Goal: Task Accomplishment & Management: Complete application form

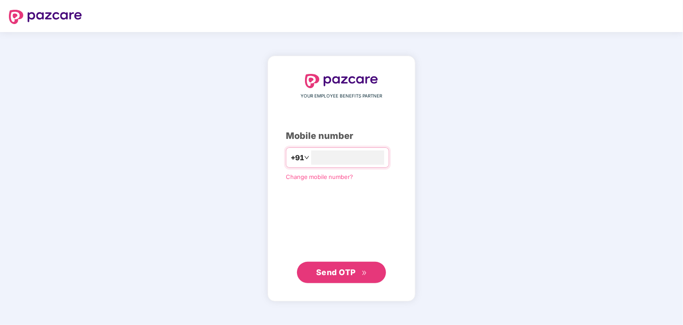
type input "**********"
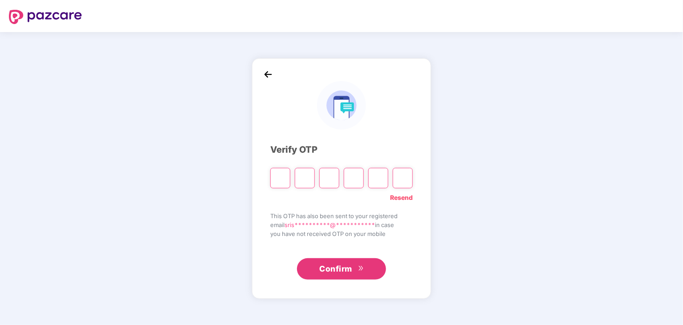
paste input "*"
type input "*"
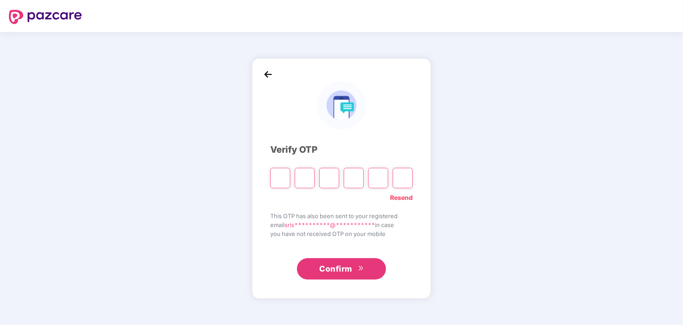
type input "*"
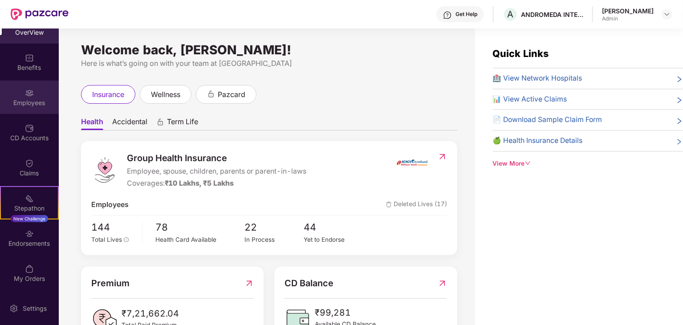
click at [38, 102] on div "Employees" at bounding box center [29, 102] width 59 height 9
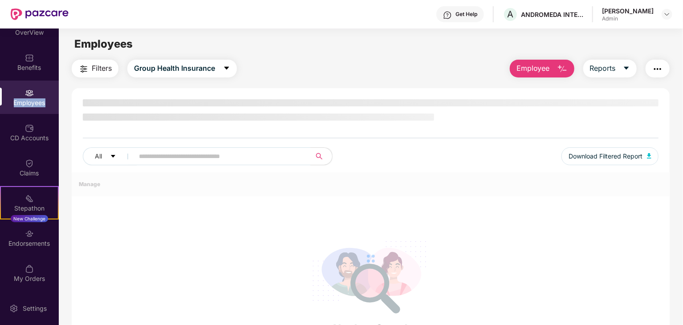
click at [38, 102] on div "Employees" at bounding box center [29, 102] width 59 height 9
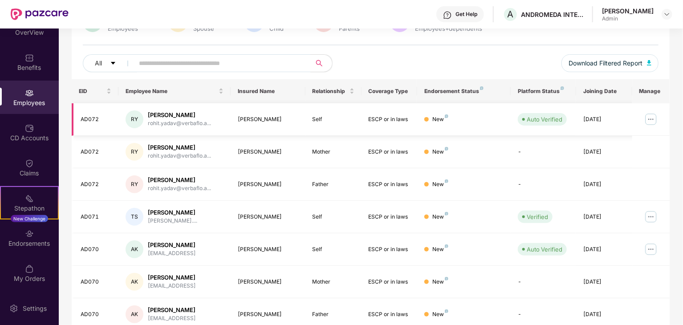
scroll to position [96, 0]
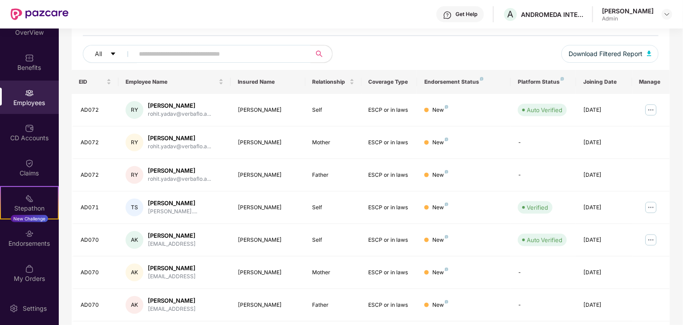
click at [23, 93] on div "Employees" at bounding box center [29, 97] width 59 height 33
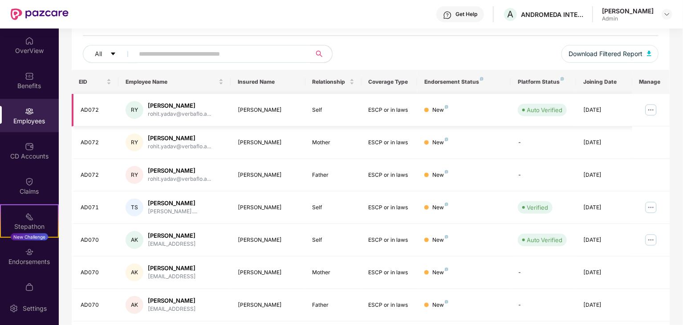
scroll to position [0, 0]
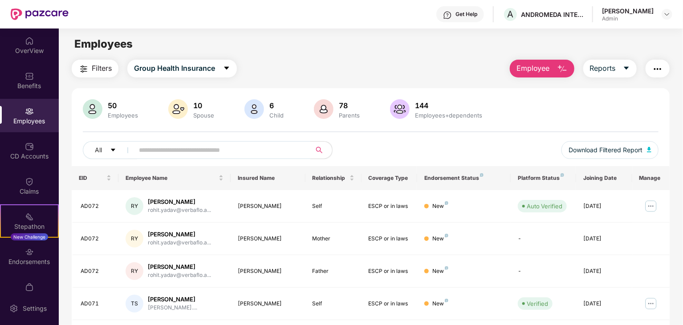
click at [525, 70] on span "Employee" at bounding box center [532, 68] width 33 height 11
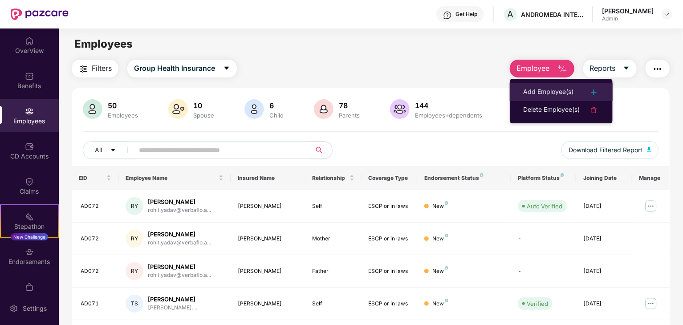
click at [537, 87] on div "Add Employee(s)" at bounding box center [548, 92] width 50 height 11
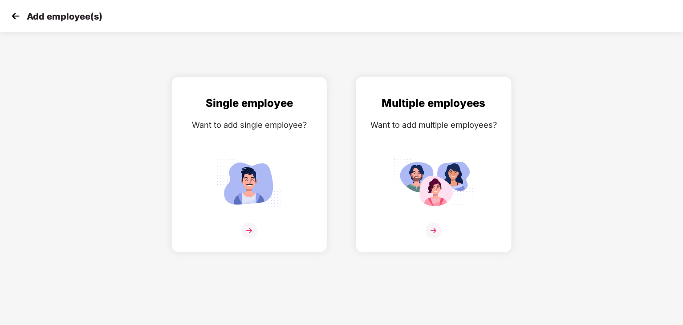
click at [444, 166] on img at bounding box center [434, 183] width 80 height 56
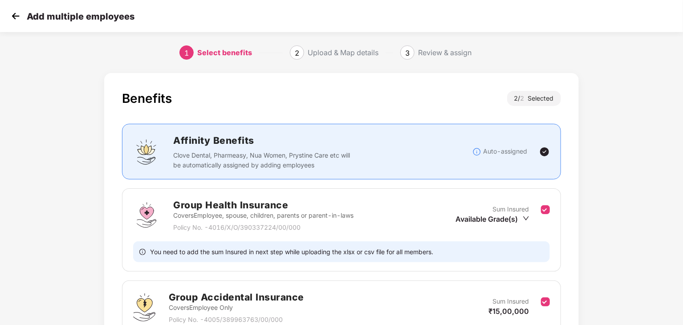
scroll to position [86, 0]
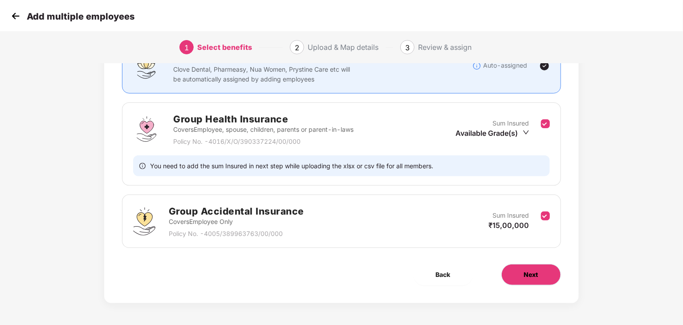
click at [521, 273] on button "Next" at bounding box center [531, 274] width 60 height 21
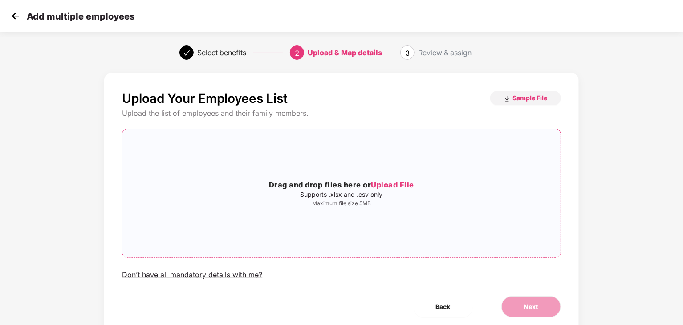
click at [383, 183] on span "Upload File" at bounding box center [392, 184] width 43 height 9
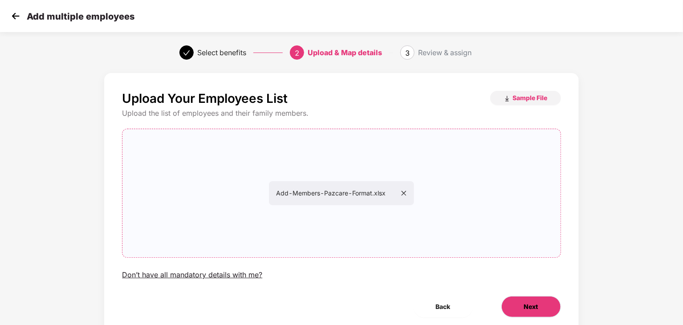
click at [520, 297] on button "Next" at bounding box center [531, 306] width 60 height 21
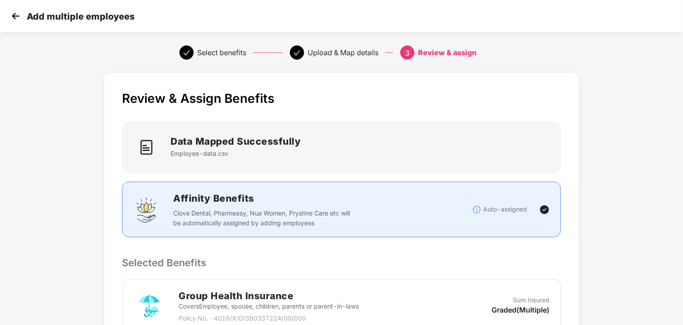
scroll to position [233, 0]
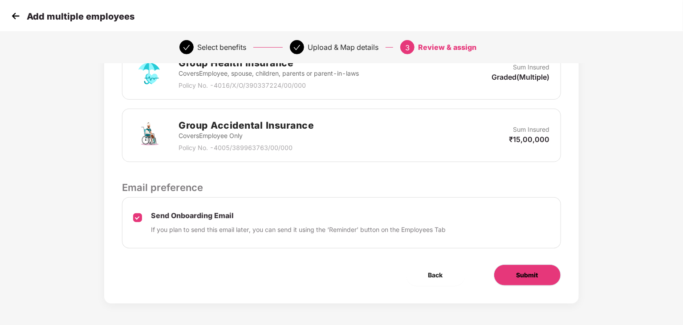
click at [501, 264] on button "Submit" at bounding box center [527, 274] width 67 height 21
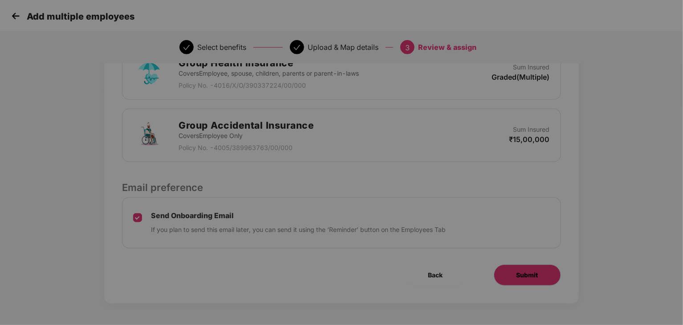
scroll to position [0, 0]
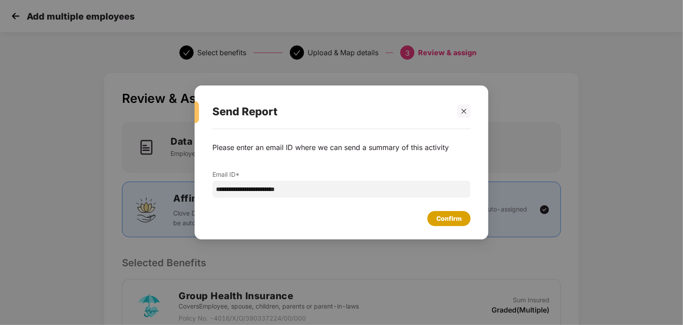
click at [462, 220] on div "Confirm" at bounding box center [448, 218] width 43 height 15
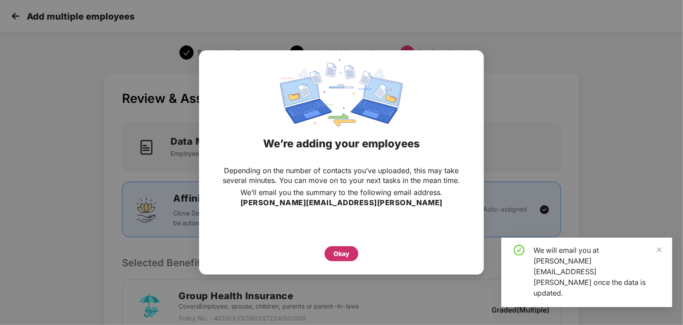
click at [332, 252] on div "Okay" at bounding box center [342, 253] width 34 height 15
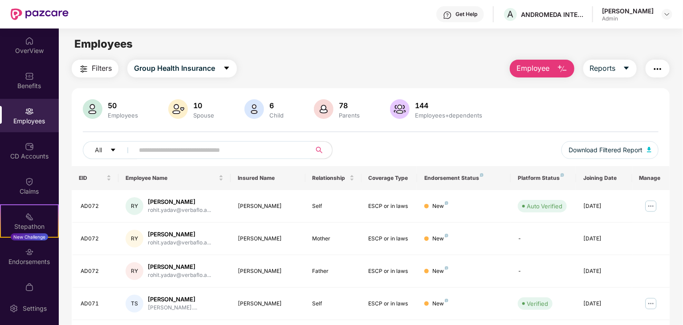
click at [558, 68] on img "button" at bounding box center [562, 69] width 11 height 11
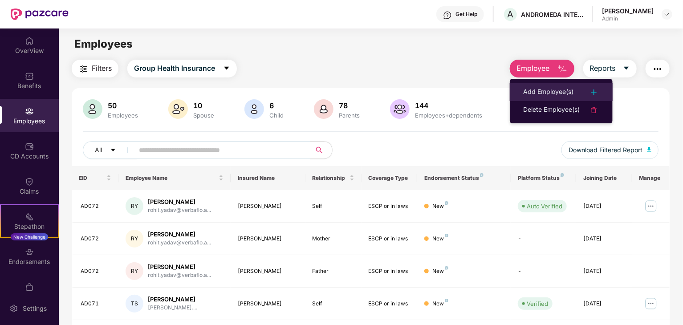
click at [544, 88] on div "Add Employee(s)" at bounding box center [548, 92] width 50 height 11
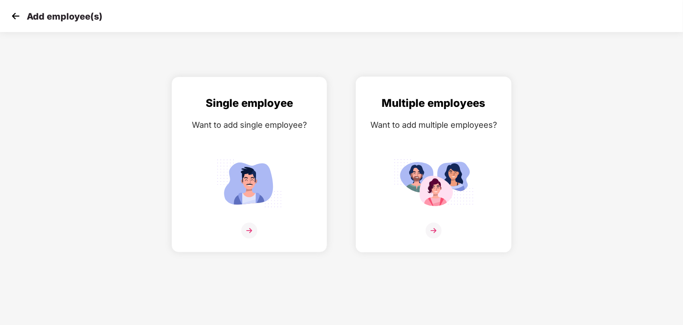
click at [463, 166] on img at bounding box center [434, 183] width 80 height 56
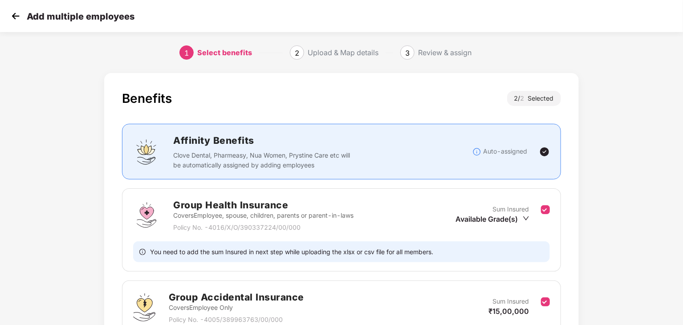
scroll to position [86, 0]
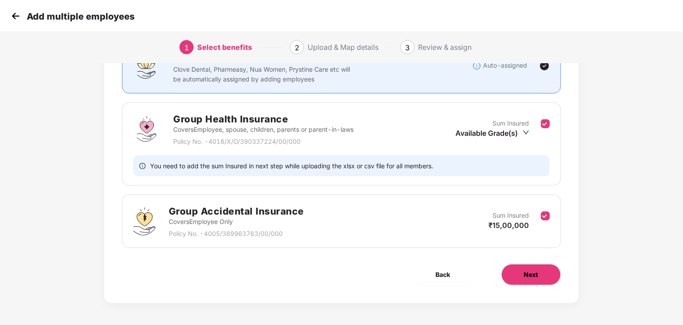
click at [555, 268] on button "Next" at bounding box center [531, 274] width 60 height 21
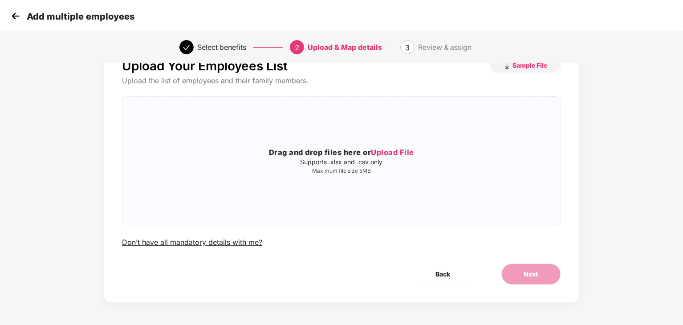
scroll to position [0, 0]
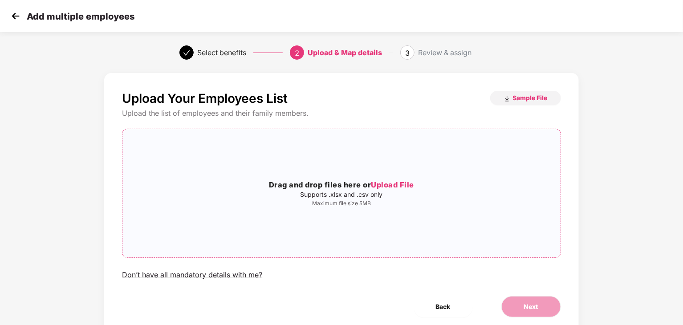
click at [362, 196] on p "Supports .xlsx and .csv only" at bounding box center [341, 194] width 438 height 7
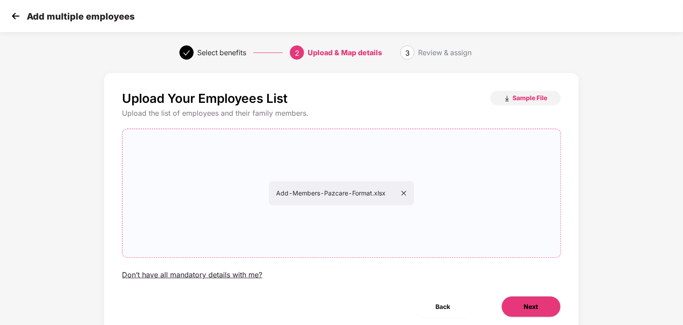
click at [554, 309] on button "Next" at bounding box center [531, 306] width 60 height 21
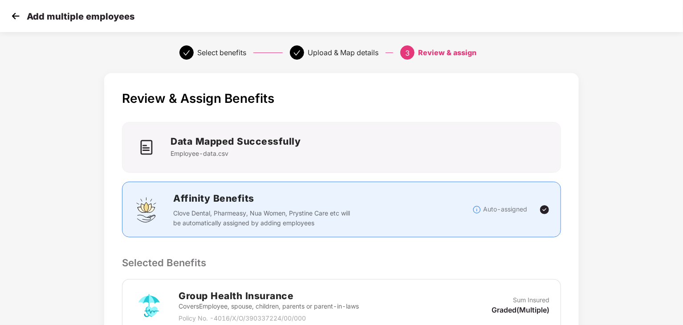
scroll to position [233, 0]
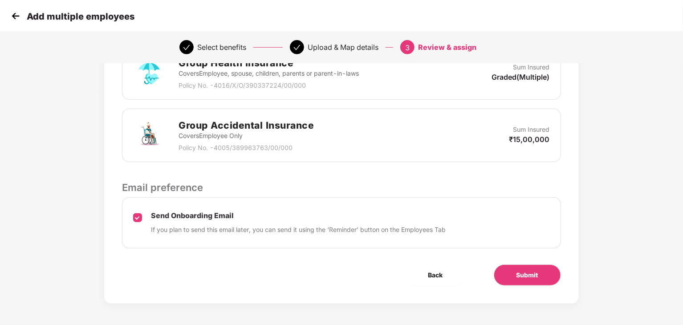
click at [529, 296] on div "Review & Assign Benefits Data Mapped Successfully Employee-data.csv Affinity Be…" at bounding box center [341, 71] width 474 height 463
click at [529, 276] on span "Submit" at bounding box center [527, 275] width 22 height 10
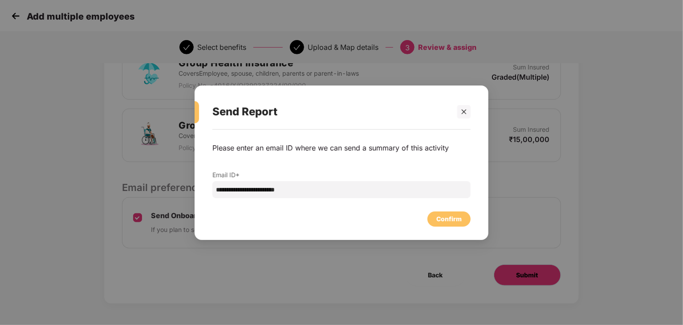
scroll to position [0, 0]
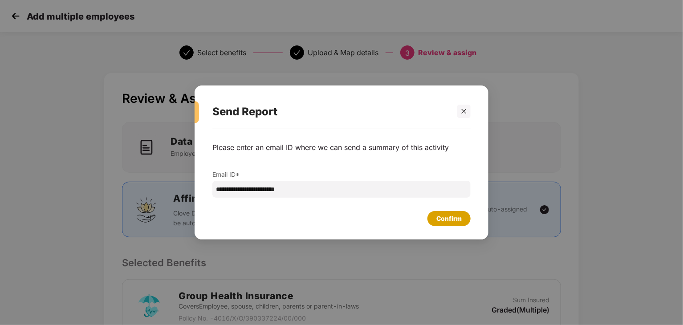
click at [449, 215] on div "Confirm" at bounding box center [448, 219] width 25 height 10
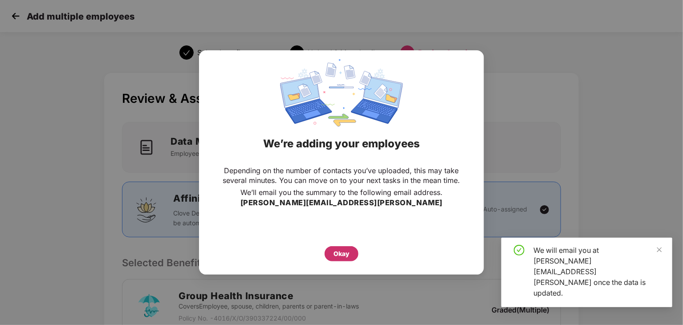
click at [325, 253] on div "Okay" at bounding box center [342, 253] width 34 height 15
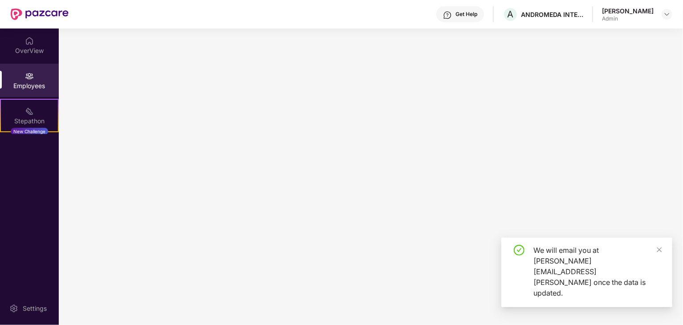
click at [325, 253] on main at bounding box center [371, 176] width 624 height 296
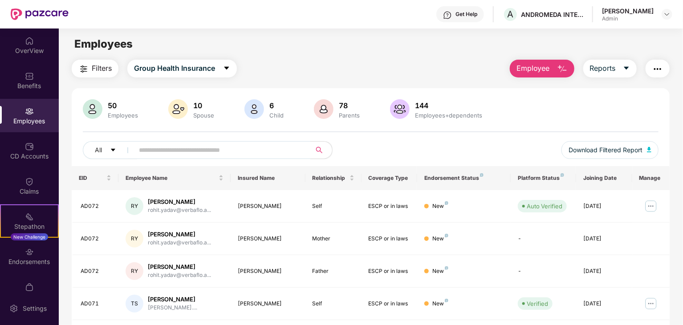
click at [329, 10] on div "Get Help A ANDROMEDA INTELLIGENT TECHNOLOGY SERVICES PRIVATE LIMITED [PERSON_NA…" at bounding box center [371, 14] width 604 height 28
click at [24, 59] on div "OverView" at bounding box center [29, 44] width 59 height 33
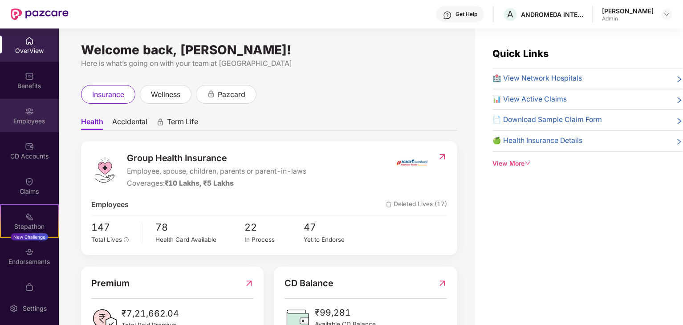
click at [40, 113] on div "Employees" at bounding box center [29, 115] width 59 height 33
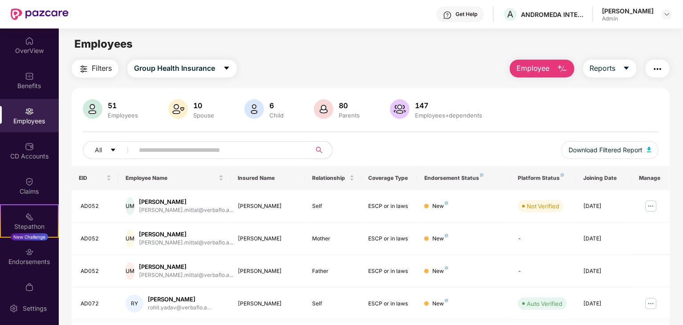
click at [531, 70] on span "Employee" at bounding box center [532, 68] width 33 height 11
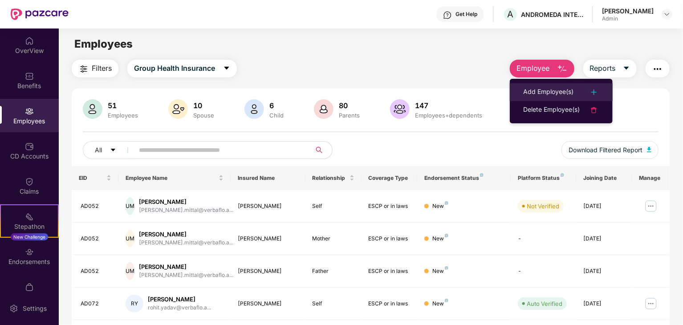
click at [531, 89] on div "Add Employee(s)" at bounding box center [548, 92] width 50 height 11
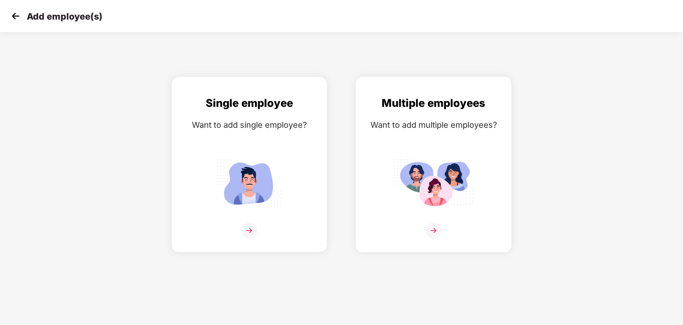
click at [442, 183] on img at bounding box center [434, 183] width 80 height 56
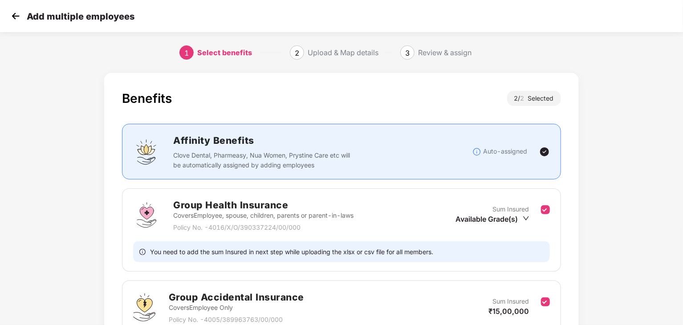
scroll to position [86, 0]
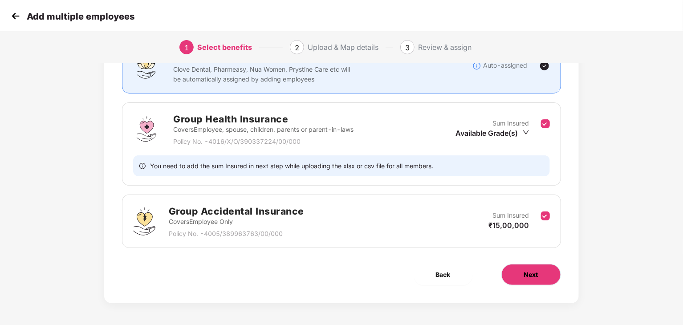
click at [532, 265] on button "Next" at bounding box center [531, 274] width 60 height 21
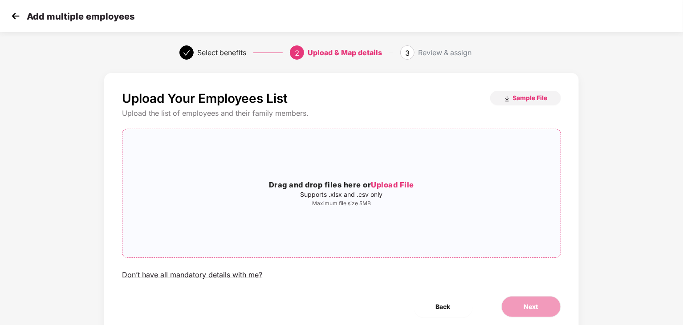
click at [400, 183] on span "Upload File" at bounding box center [392, 184] width 43 height 9
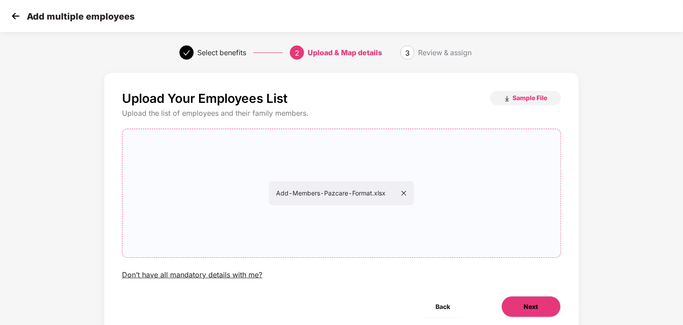
click at [506, 300] on button "Next" at bounding box center [531, 306] width 60 height 21
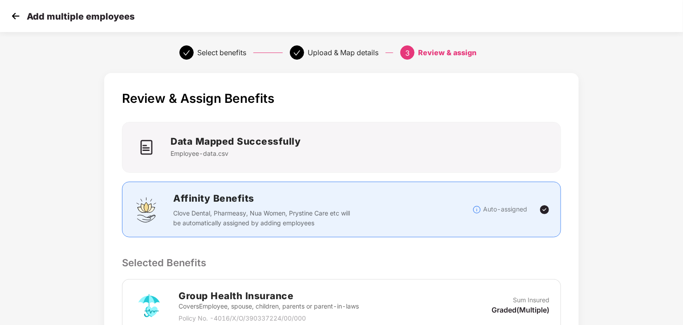
scroll to position [233, 0]
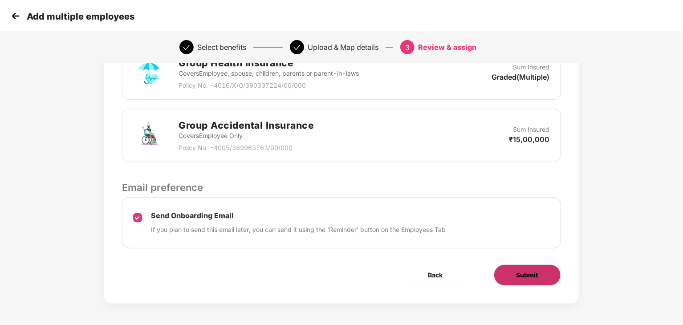
drag, startPoint x: 522, startPoint y: 285, endPoint x: 517, endPoint y: 271, distance: 15.1
click at [517, 271] on div "Review & Assign Benefits Data Mapped Successfully Employee-data.csv Affinity Be…" at bounding box center [341, 71] width 474 height 463
click at [517, 271] on span "Submit" at bounding box center [527, 275] width 22 height 10
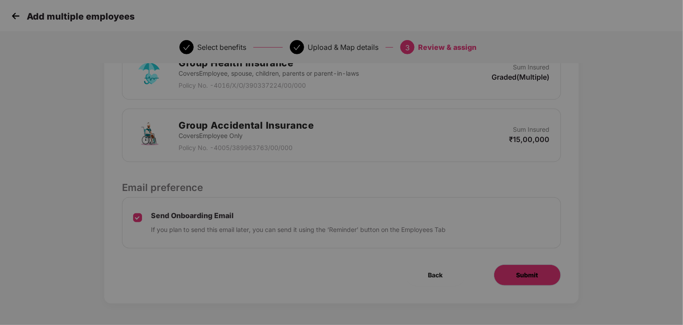
scroll to position [0, 0]
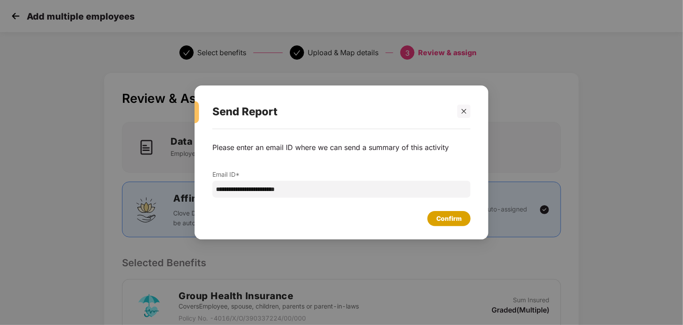
click at [444, 225] on div "Confirm" at bounding box center [448, 218] width 43 height 15
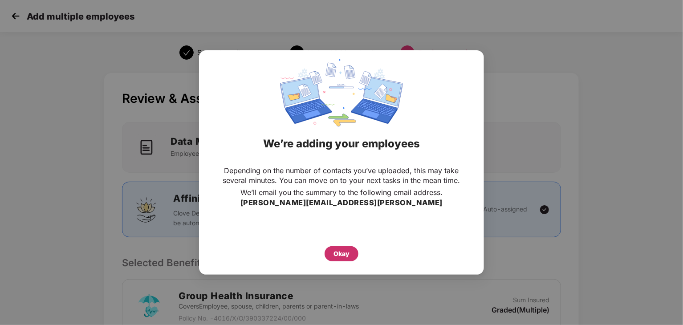
click at [343, 257] on div "Okay" at bounding box center [341, 254] width 16 height 10
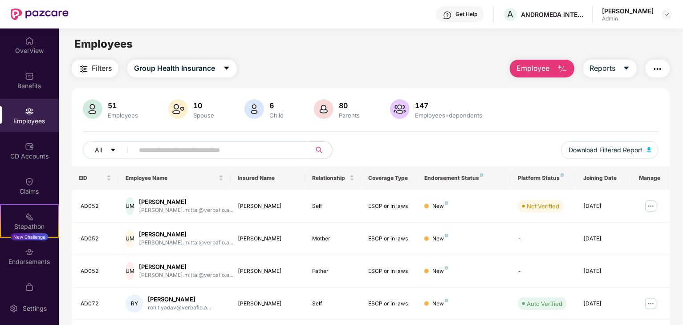
click at [554, 64] on button "Employee" at bounding box center [542, 69] width 65 height 18
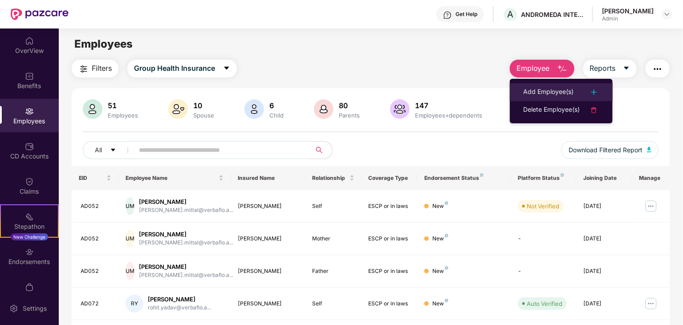
click at [552, 91] on div "Add Employee(s)" at bounding box center [548, 92] width 50 height 11
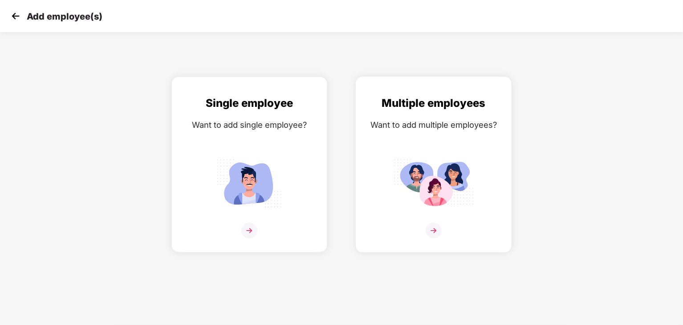
click at [399, 155] on div "Multiple employees Want to add multiple employees?" at bounding box center [433, 172] width 137 height 155
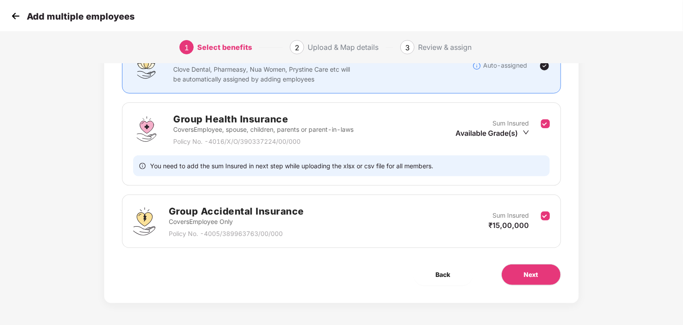
scroll to position [85, 0]
click at [505, 270] on button "Next" at bounding box center [531, 274] width 60 height 21
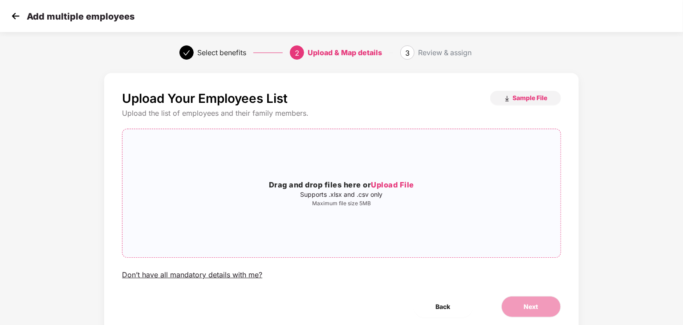
click at [395, 170] on div "Drag and drop files here or Upload File Supports .xlsx and .csv only Maximum fi…" at bounding box center [341, 193] width 438 height 114
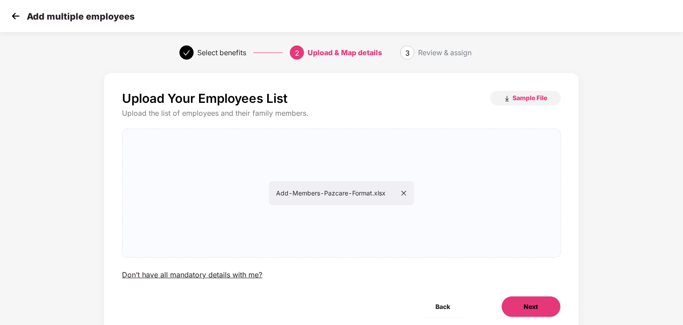
click at [547, 309] on button "Next" at bounding box center [531, 306] width 60 height 21
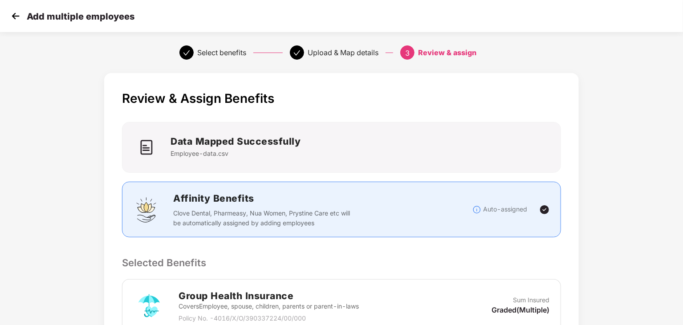
scroll to position [233, 0]
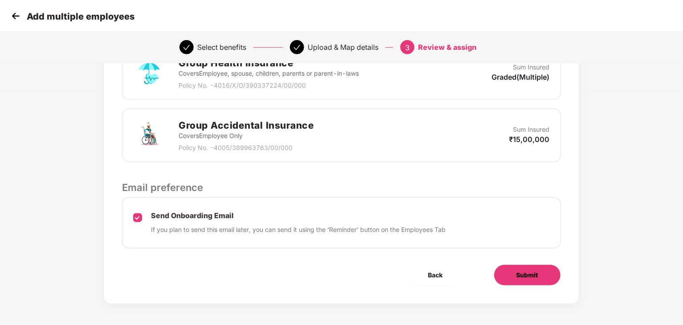
click at [522, 271] on span "Submit" at bounding box center [527, 275] width 22 height 10
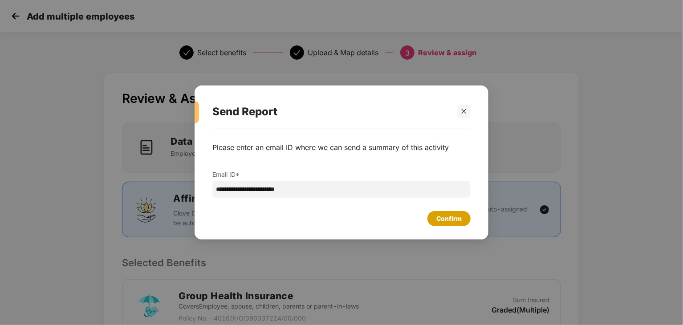
click at [439, 215] on div "Confirm" at bounding box center [448, 219] width 25 height 10
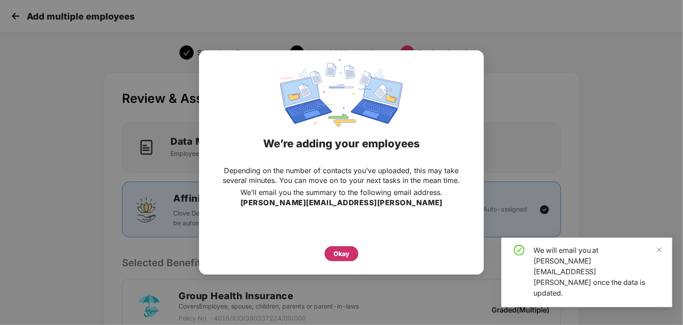
click at [340, 249] on div "Okay" at bounding box center [341, 254] width 16 height 10
